Goal: Feedback & Contribution: Contribute content

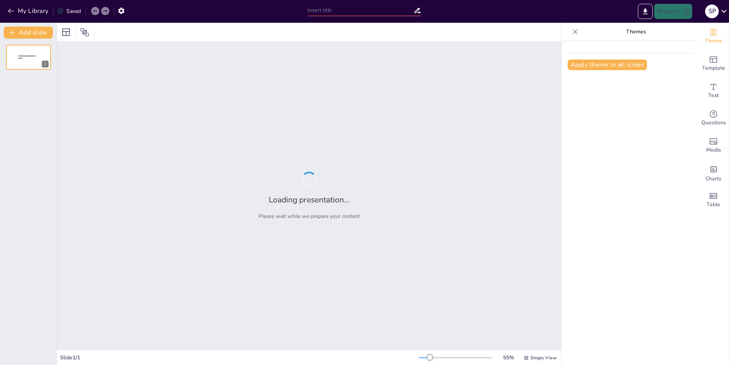
type input "Todo lo que necesitas saber sobre los balones: ¡a jugar!"
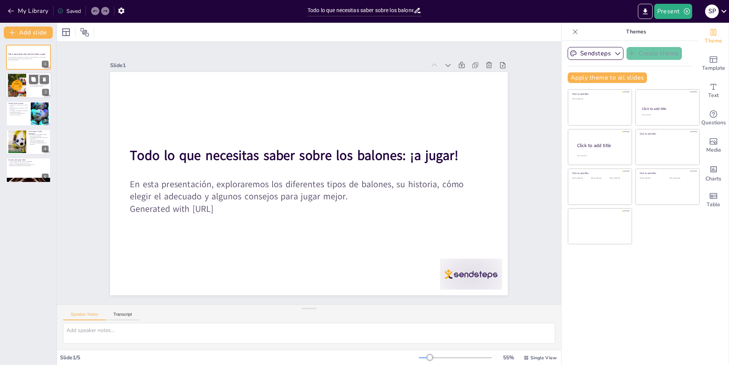
click at [14, 86] on div at bounding box center [16, 85] width 23 height 23
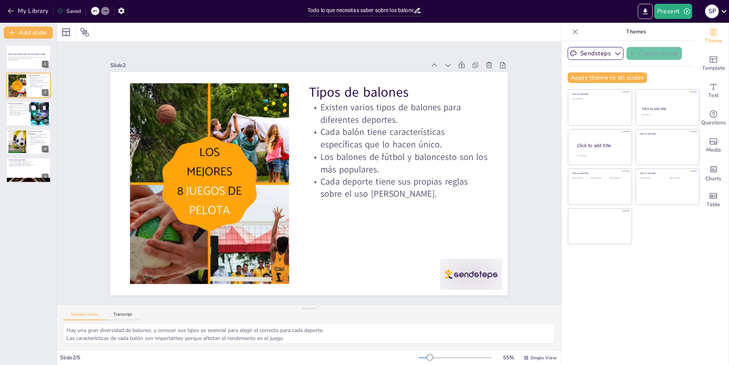
click at [28, 117] on div at bounding box center [29, 114] width 46 height 26
type textarea "La evolución de los balones ha permitido un mejor rendimiento en los deportes. …"
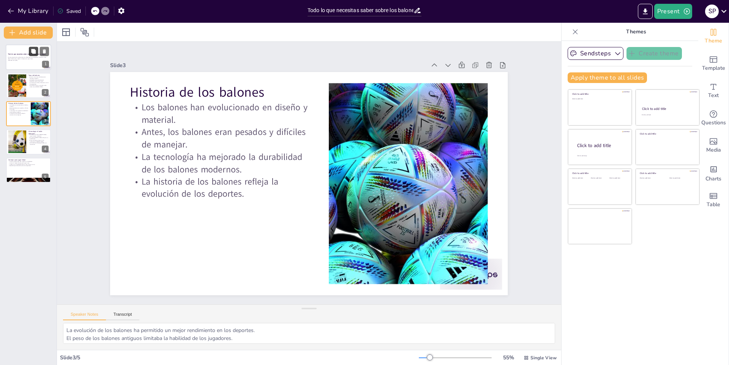
click at [33, 53] on icon at bounding box center [33, 51] width 5 height 5
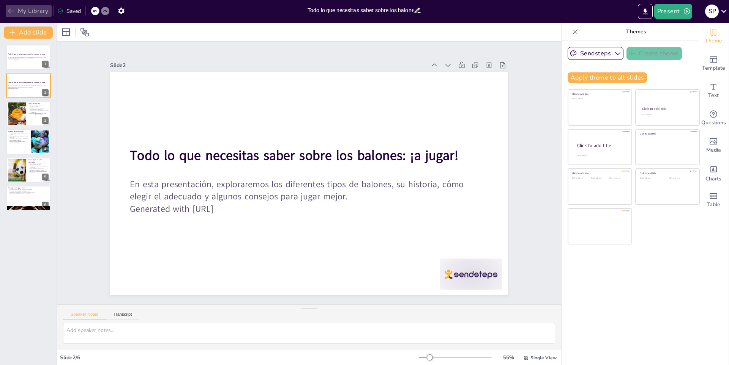
click at [15, 10] on button "My Library" at bounding box center [29, 11] width 46 height 12
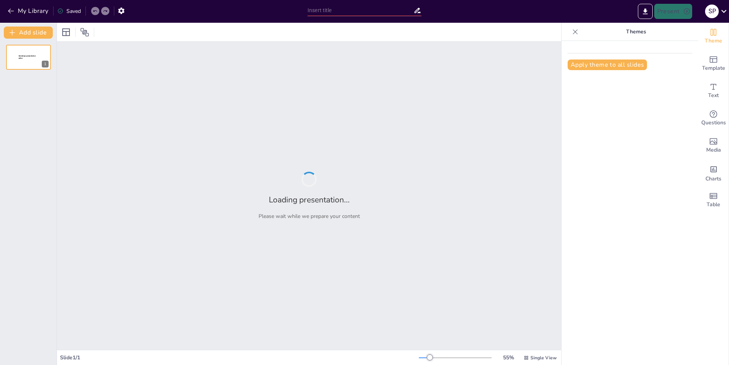
type input "Todo lo que necesitas saber sobre los móviles"
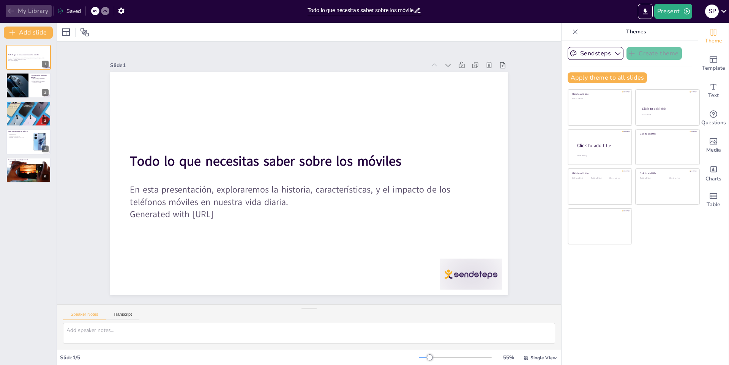
click at [28, 8] on button "My Library" at bounding box center [29, 11] width 46 height 12
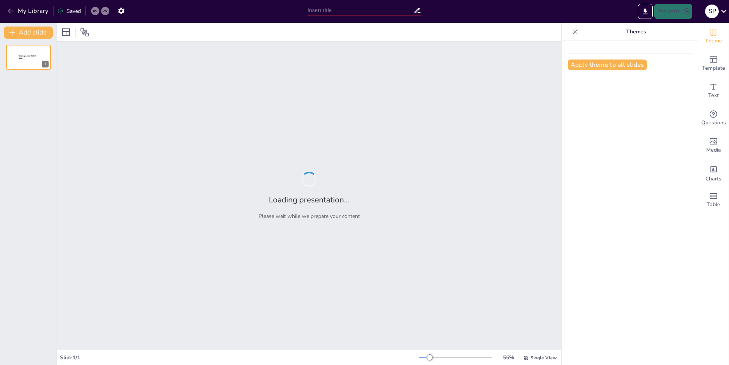
type input "Focas Marinas: Los Gatos del Océano"
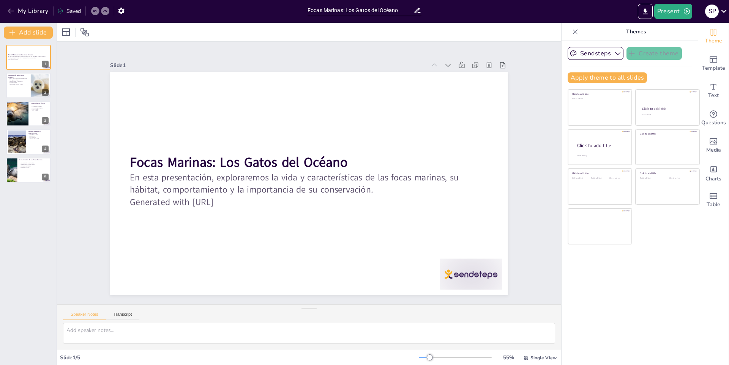
click at [74, 10] on div "Saved" at bounding box center [69, 11] width 24 height 7
click at [62, 12] on icon at bounding box center [60, 11] width 6 height 6
click at [60, 12] on icon at bounding box center [60, 11] width 6 height 6
click at [39, 89] on div at bounding box center [39, 85] width 39 height 23
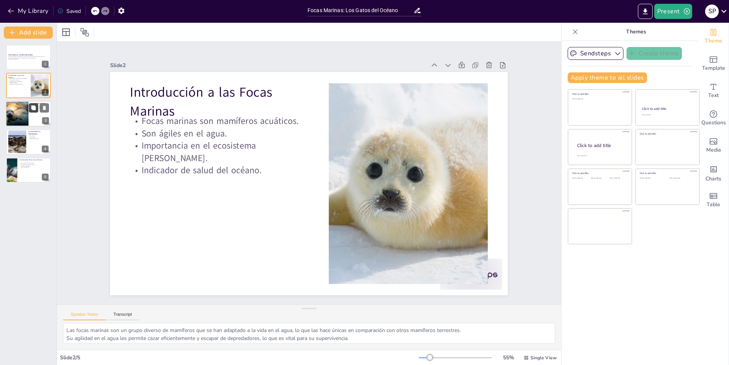
click at [33, 109] on icon at bounding box center [33, 108] width 5 height 5
type textarea "El diseño aerodinámico de su cuerpo les permite moverse con facilidad en el agu…"
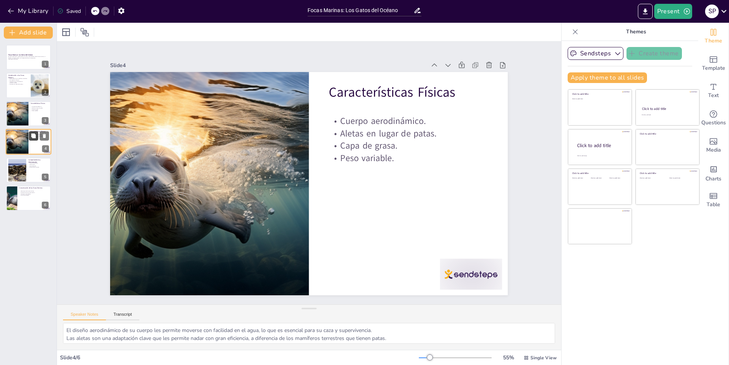
click at [37, 133] on button at bounding box center [33, 136] width 9 height 9
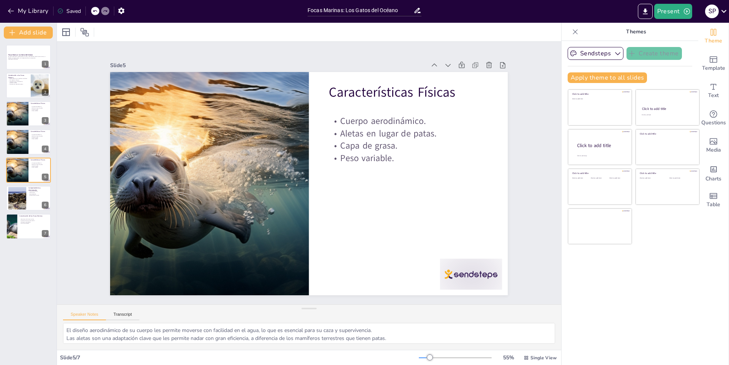
click at [59, 147] on div "Slide 1 Focas Marinas: Los Gatos del Océano En esta presentación, exploraremos …" at bounding box center [309, 173] width 548 height 362
click at [647, 13] on icon "Export to PowerPoint" at bounding box center [645, 12] width 8 height 8
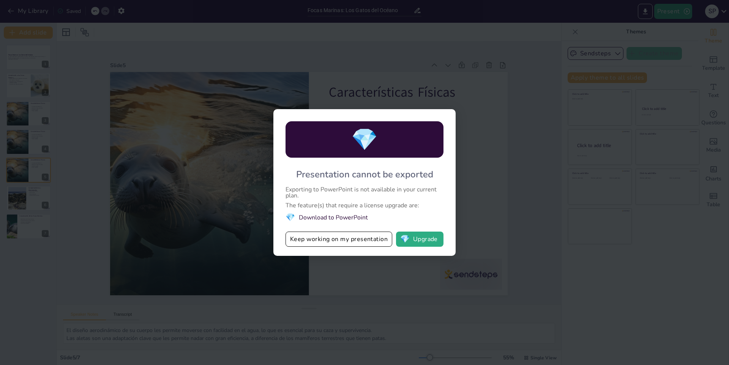
click at [525, 178] on div "💎 Presentation cannot be exported Exporting to PowerPoint is not available in y…" at bounding box center [364, 182] width 729 height 365
click at [367, 240] on button "Keep working on my presentation" at bounding box center [338, 239] width 107 height 15
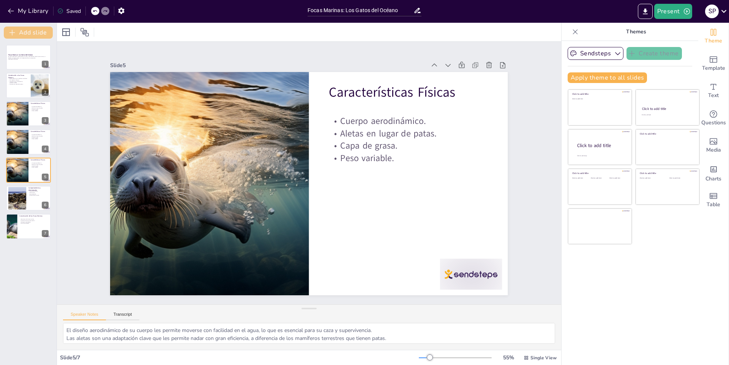
click at [31, 30] on button "Add slide" at bounding box center [28, 33] width 49 height 12
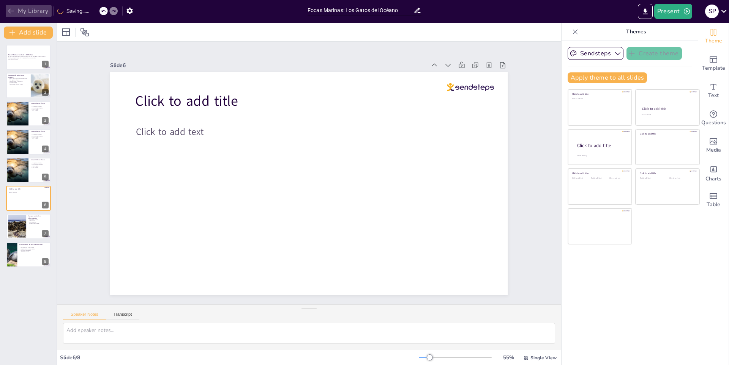
click at [14, 8] on icon "button" at bounding box center [11, 11] width 8 height 8
